Goal: Information Seeking & Learning: Learn about a topic

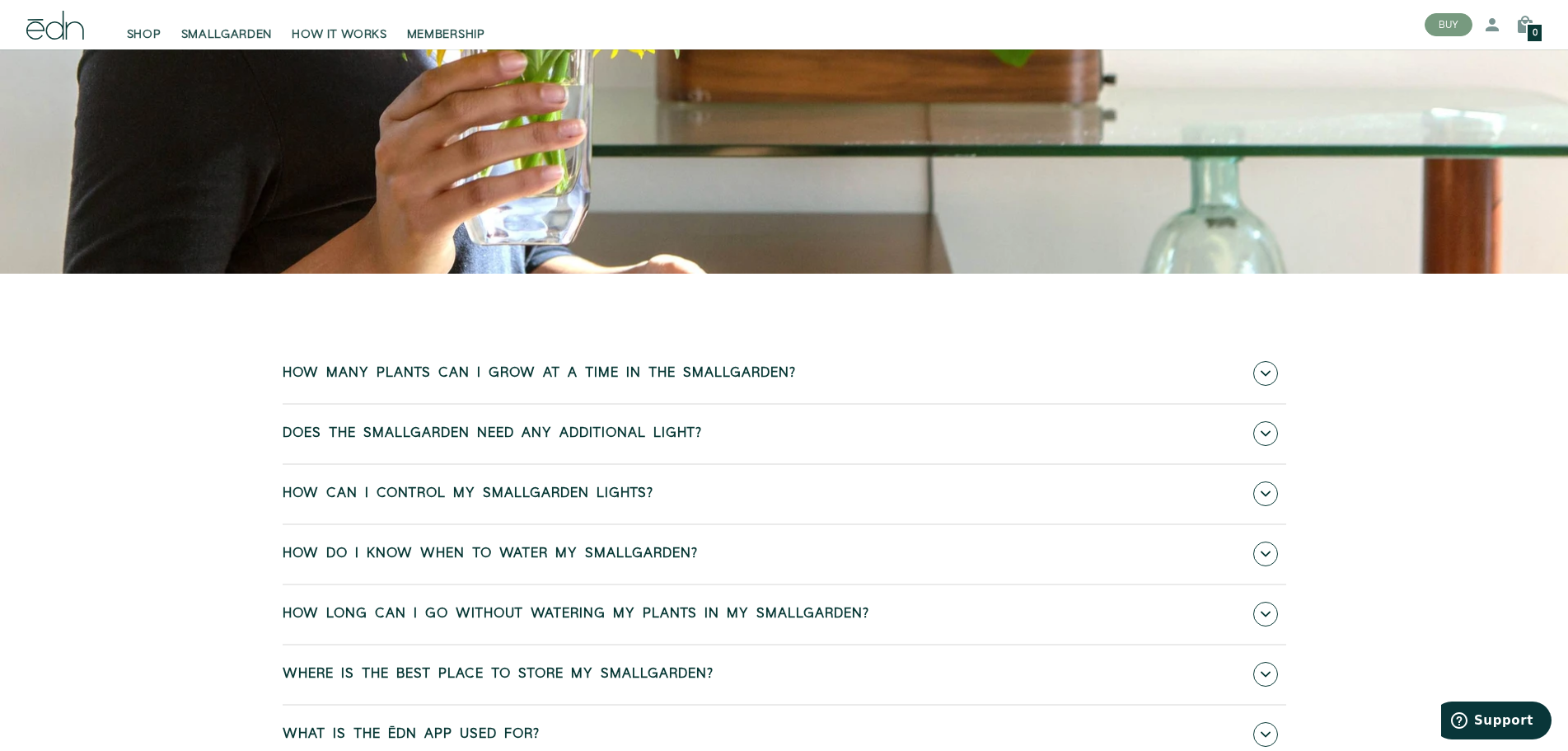
scroll to position [444, 0]
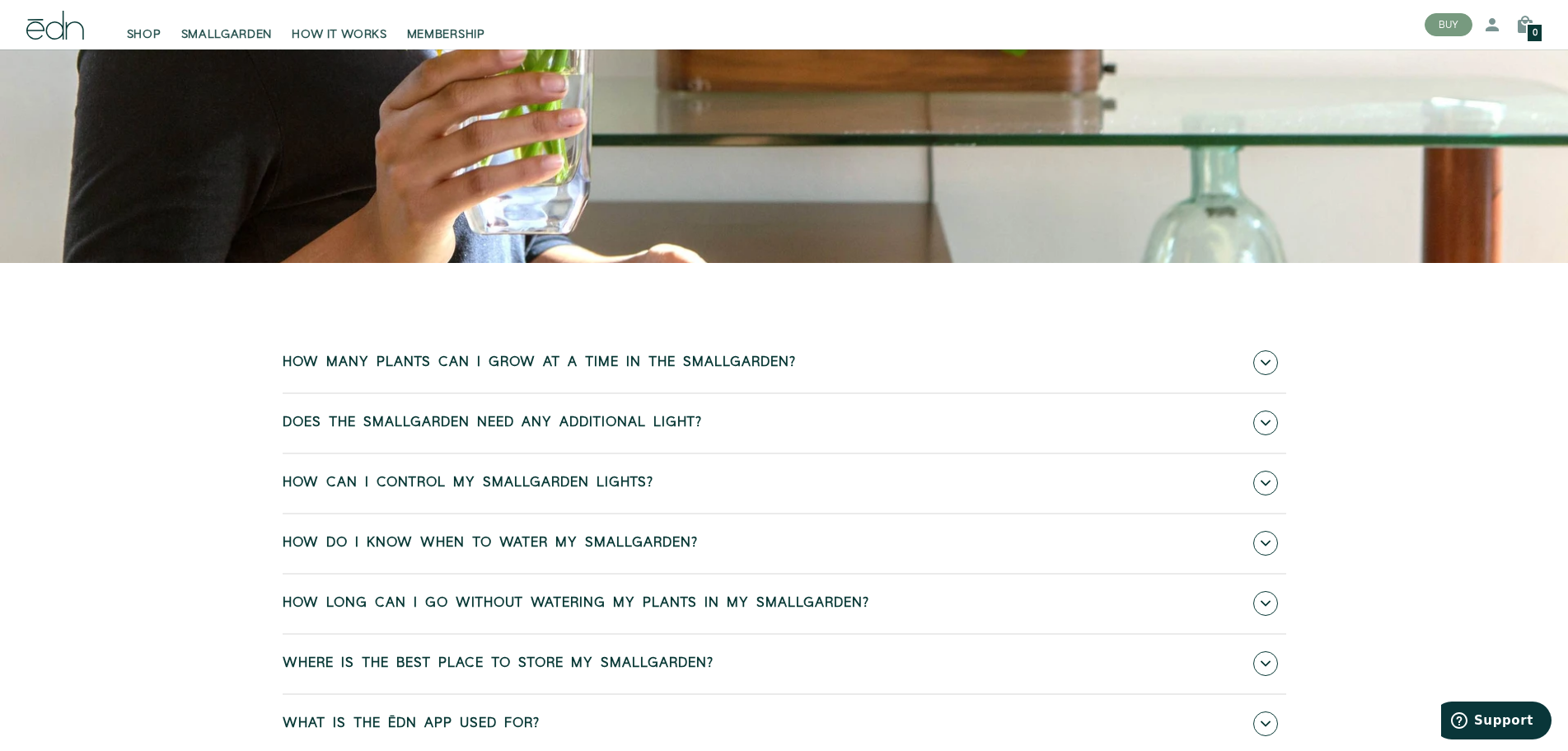
click at [627, 427] on span "Does the SmallGarden need any additional light?" at bounding box center [492, 422] width 420 height 14
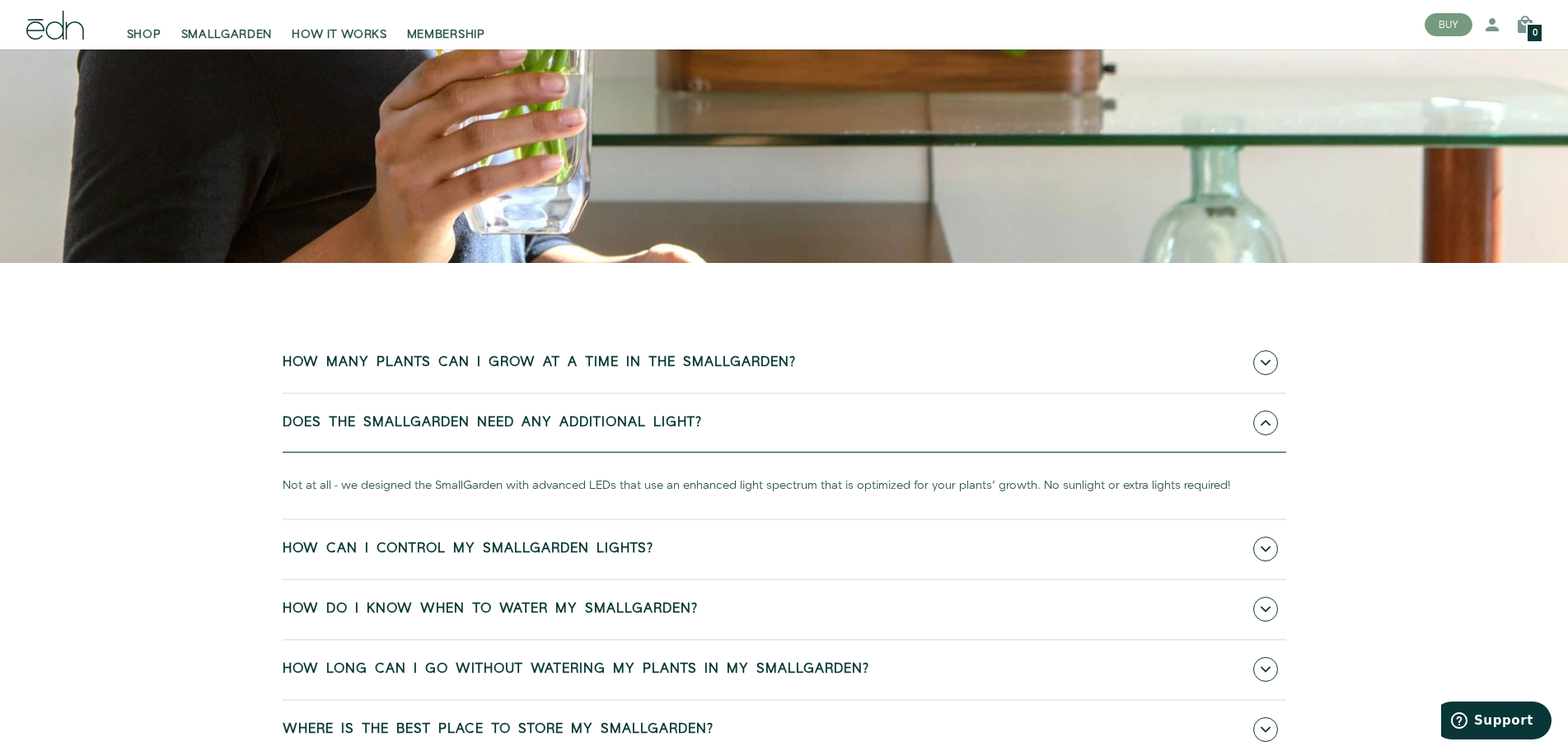
click at [568, 366] on span "How many plants can I grow at a time in the SmallGarden?" at bounding box center [538, 361] width 513 height 14
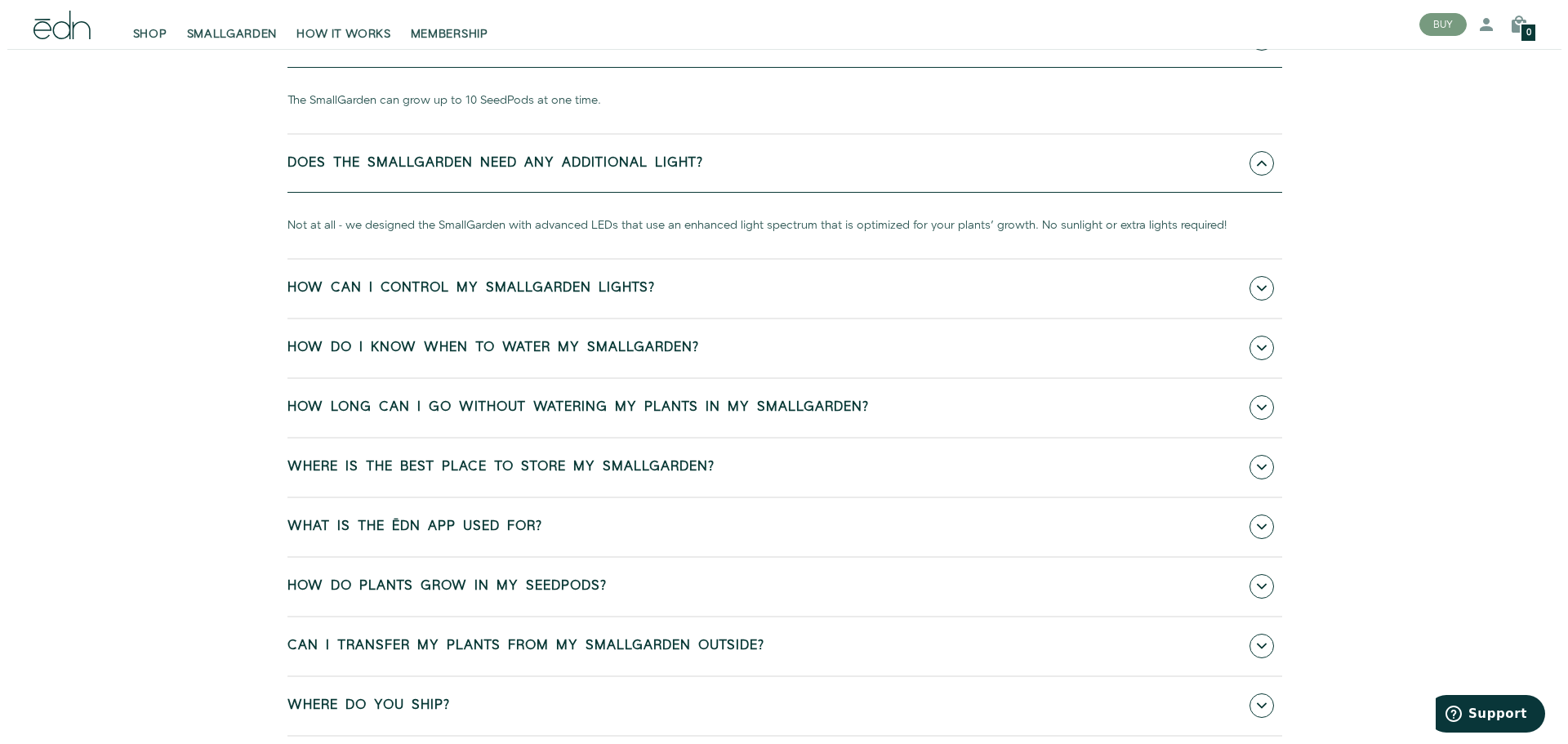
scroll to position [766, 0]
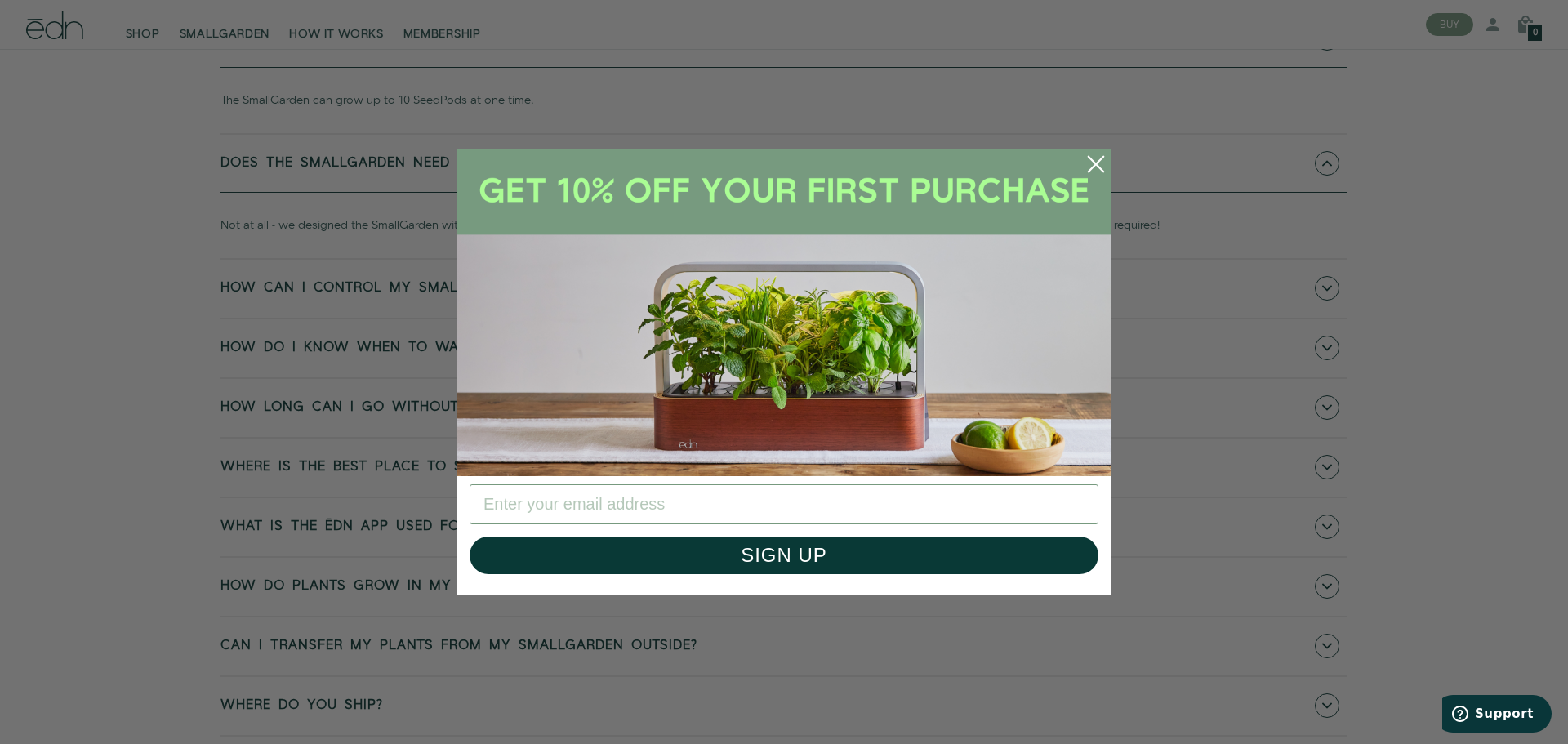
click at [1097, 162] on circle "Close dialog" at bounding box center [1096, 165] width 36 height 36
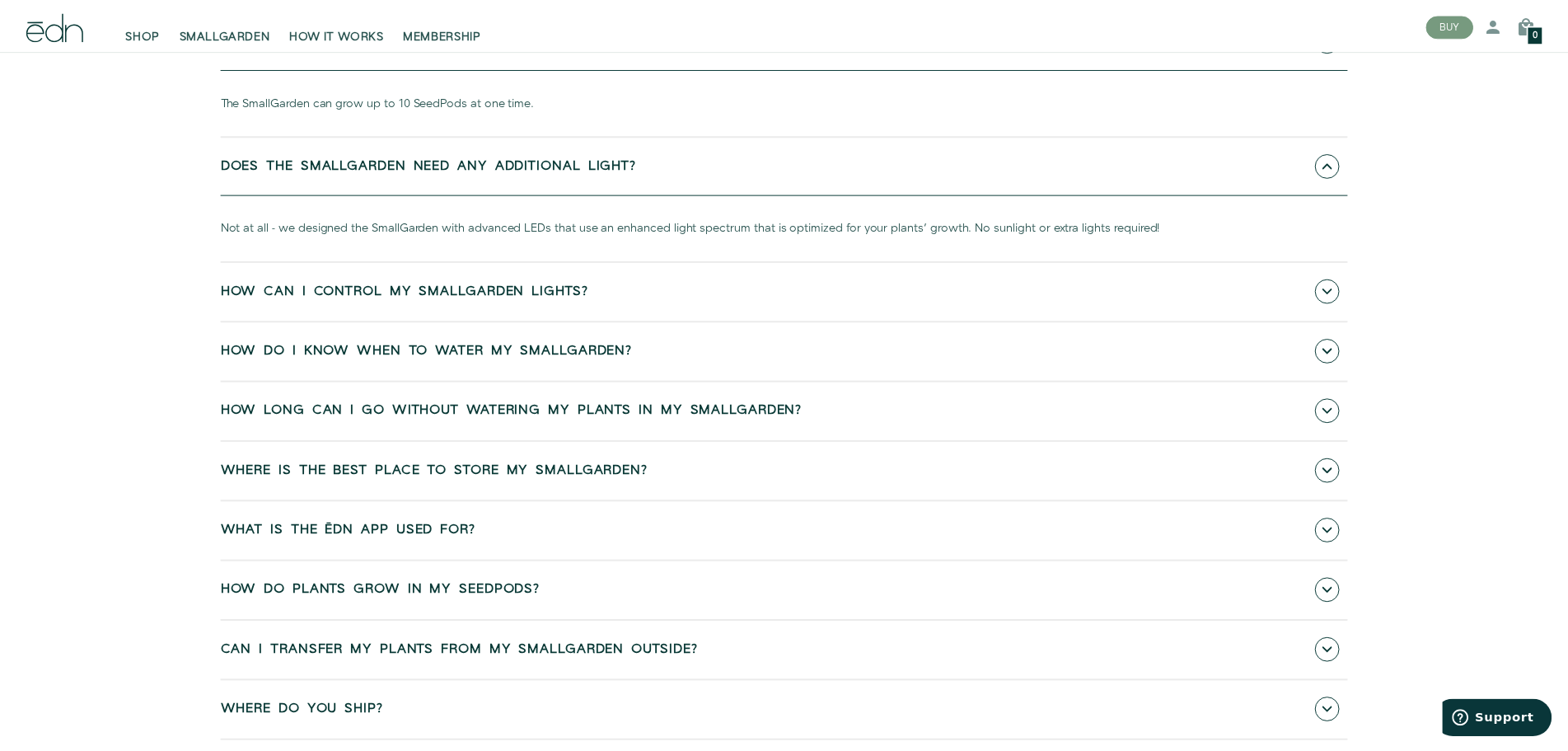
scroll to position [768, 0]
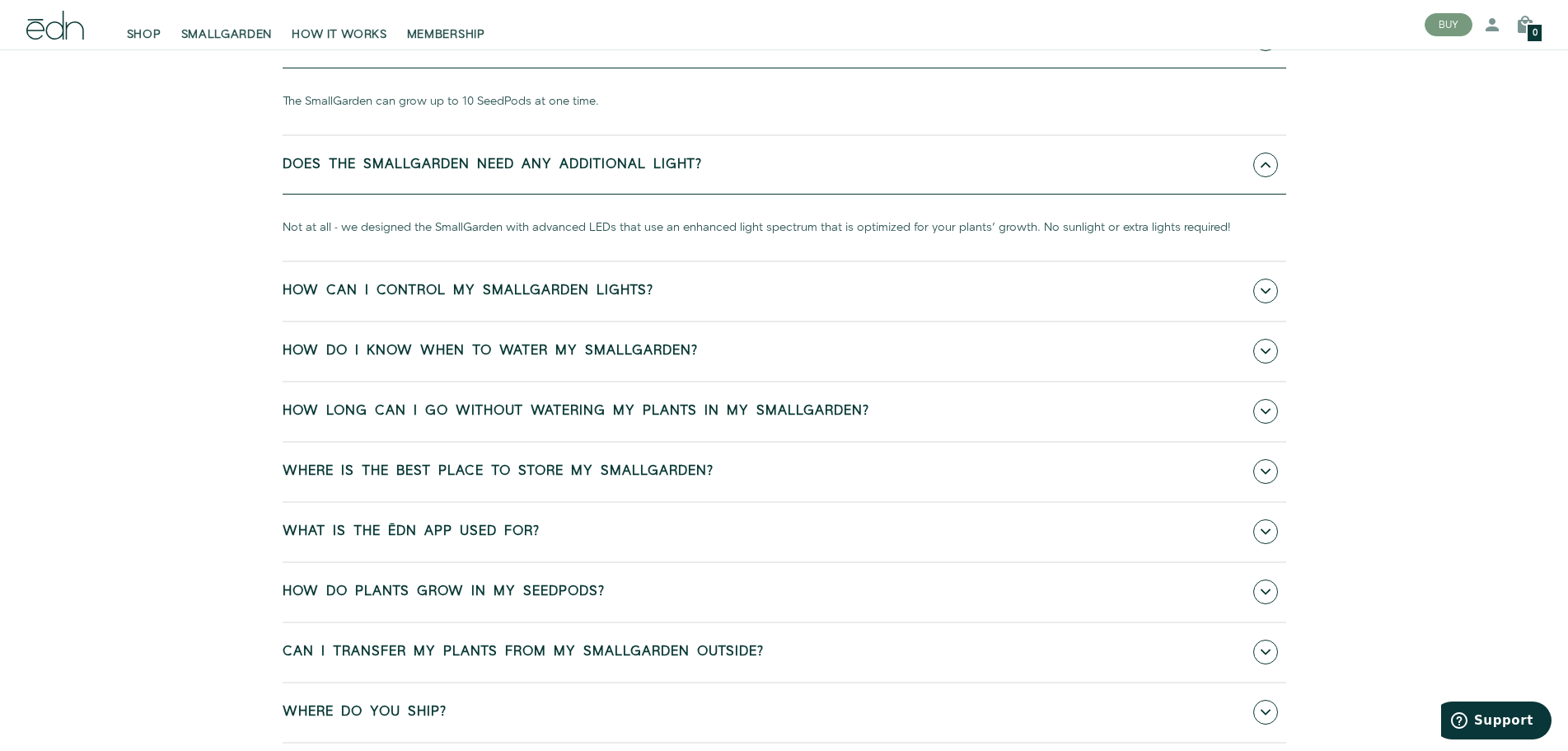
click at [408, 296] on span "How can I control my SmallGarden lights?" at bounding box center [468, 290] width 371 height 14
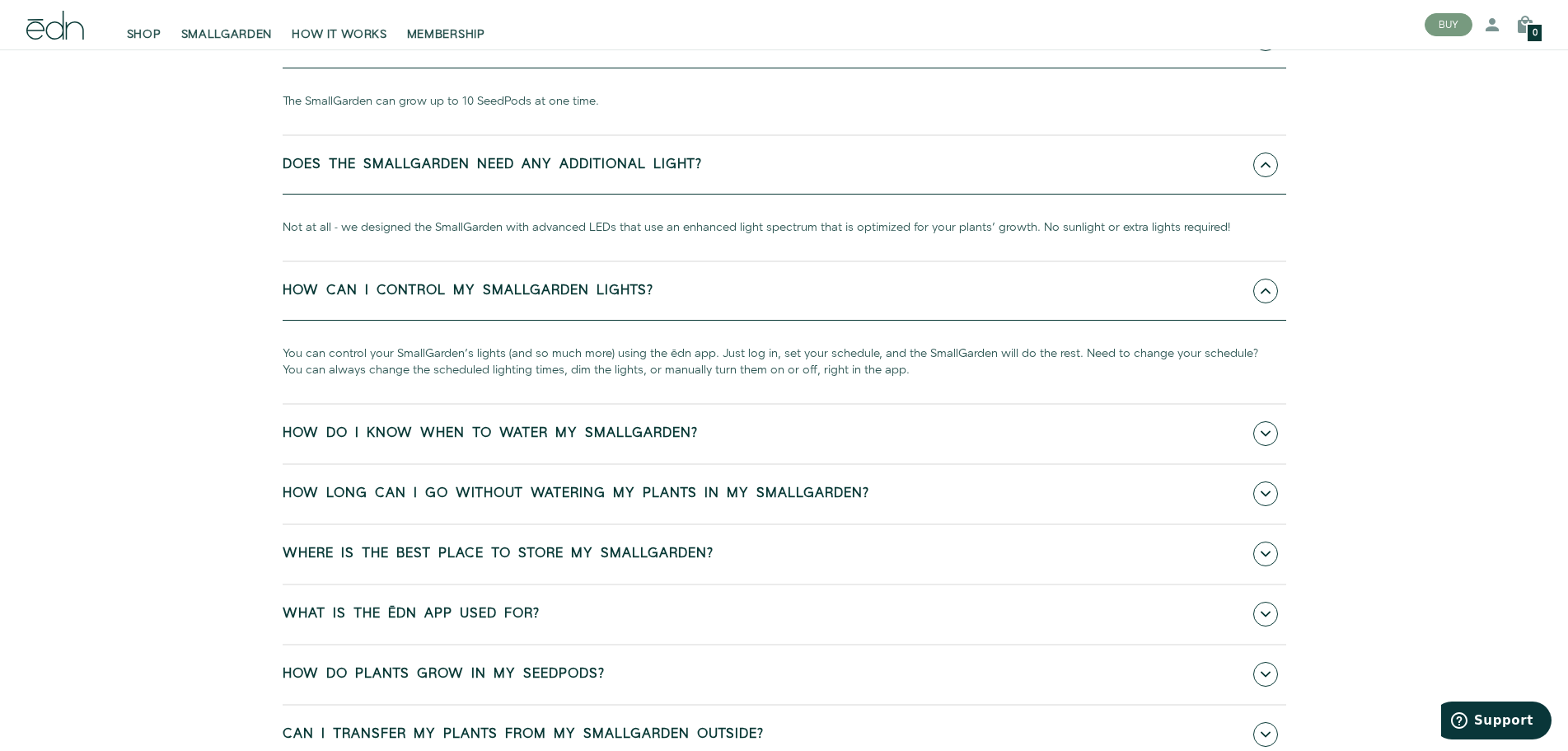
click at [413, 386] on div "You can control your SmallGarden's lights (and so much more) using the ēdn app.…" at bounding box center [784, 361] width 1003 height 82
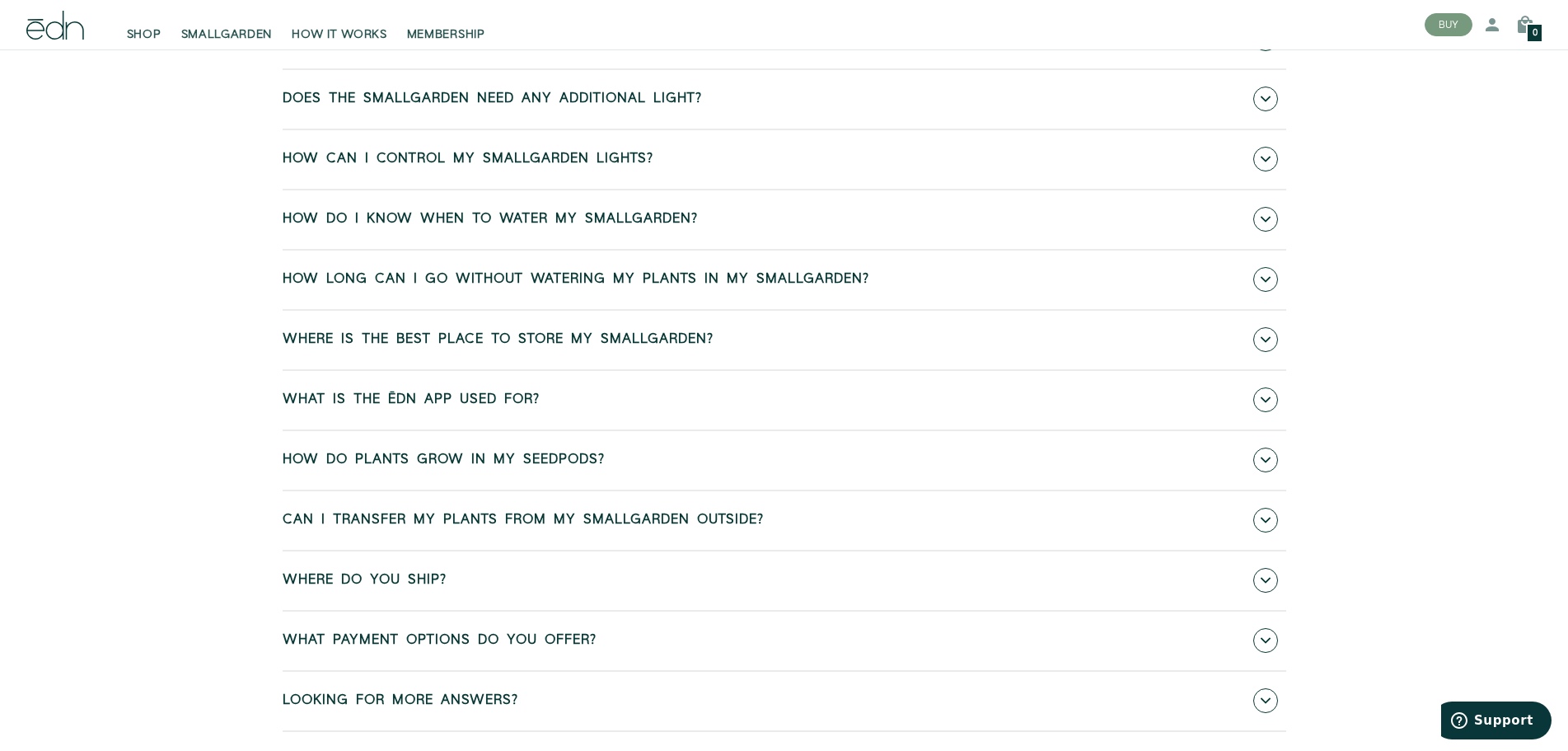
click at [558, 399] on link "What is the ēdn app used for?" at bounding box center [784, 400] width 1003 height 59
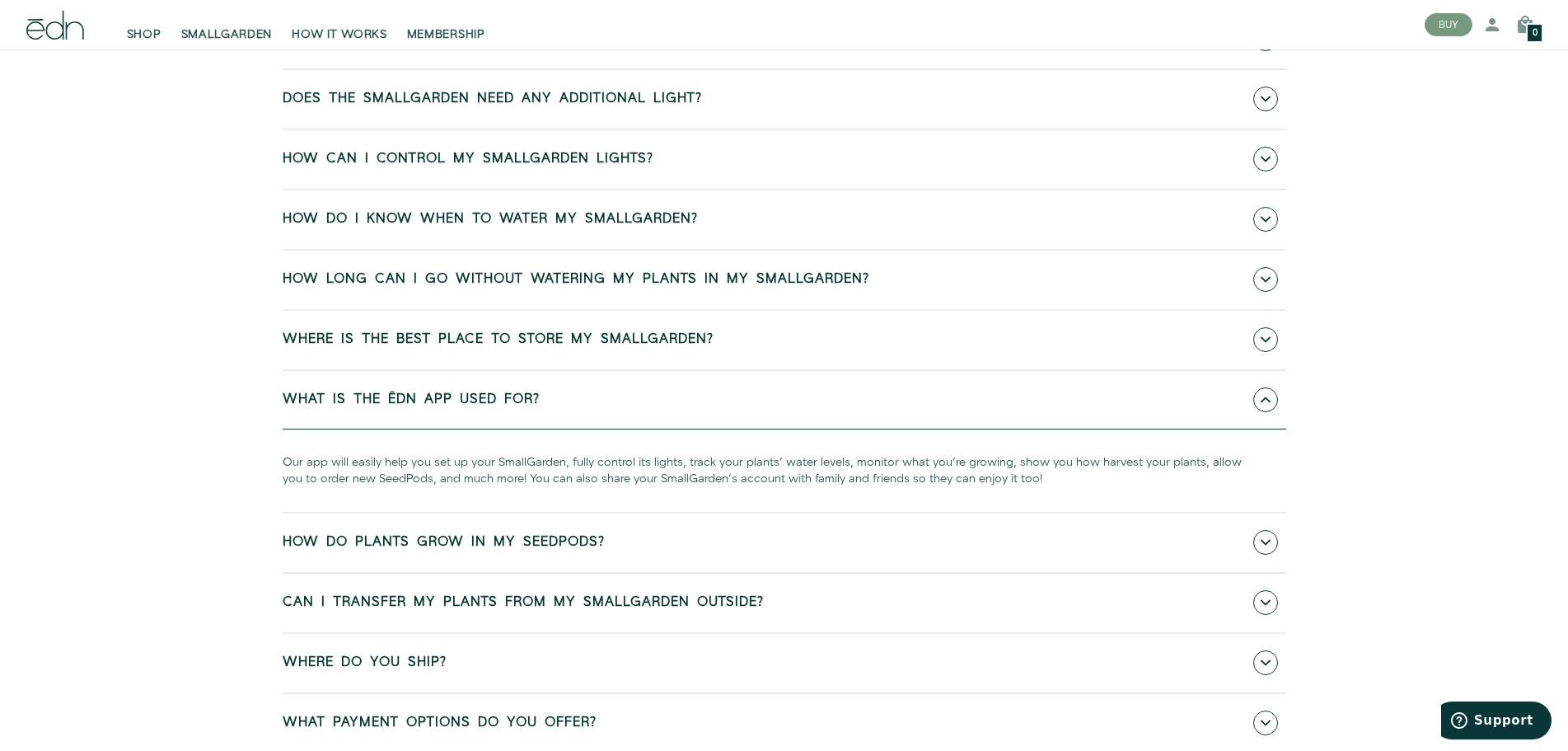
click at [558, 399] on link "What is the ēdn app used for?" at bounding box center [784, 400] width 1003 height 59
